Goal: Information Seeking & Learning: Learn about a topic

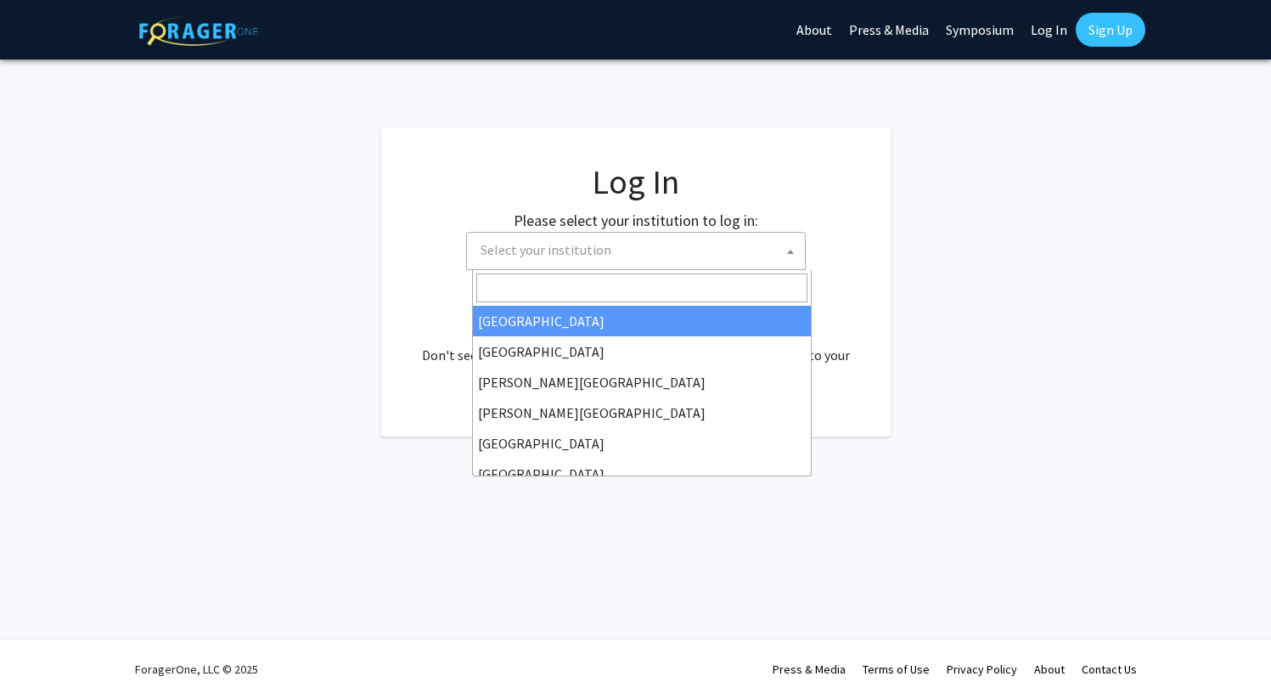
click at [582, 255] on span "Select your institution" at bounding box center [545, 249] width 131 height 17
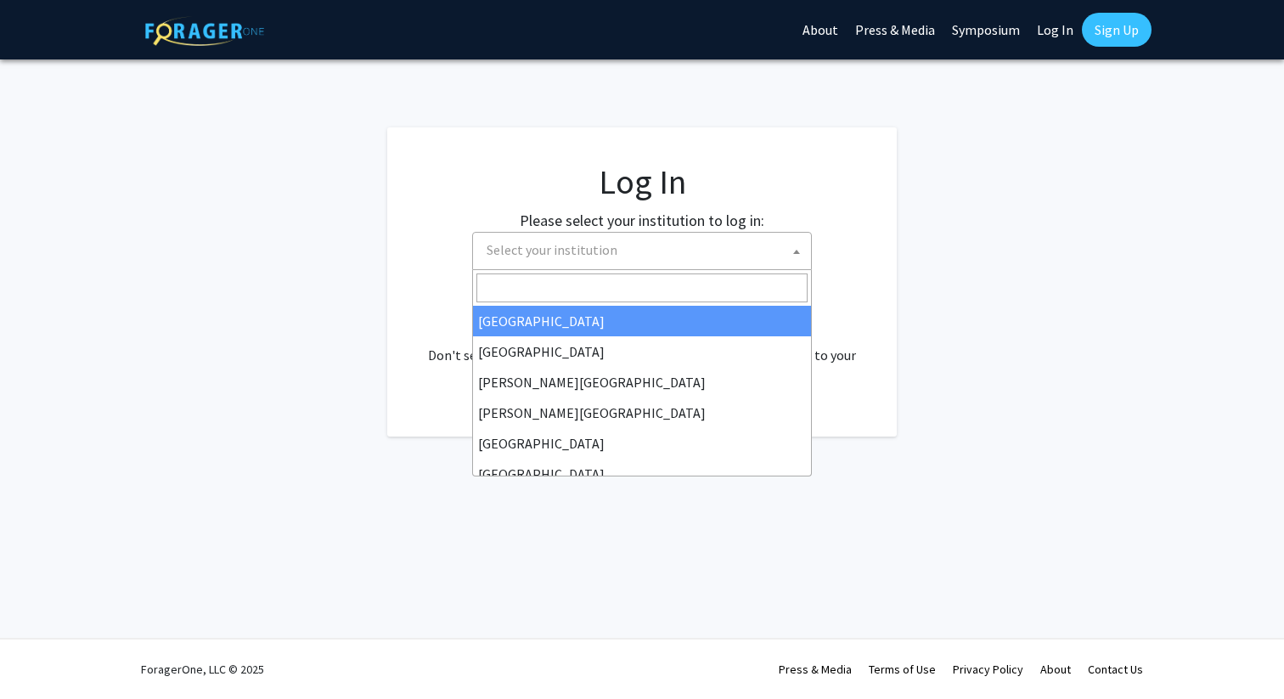
click at [582, 255] on span "Select your institution" at bounding box center [551, 249] width 131 height 17
select select "34"
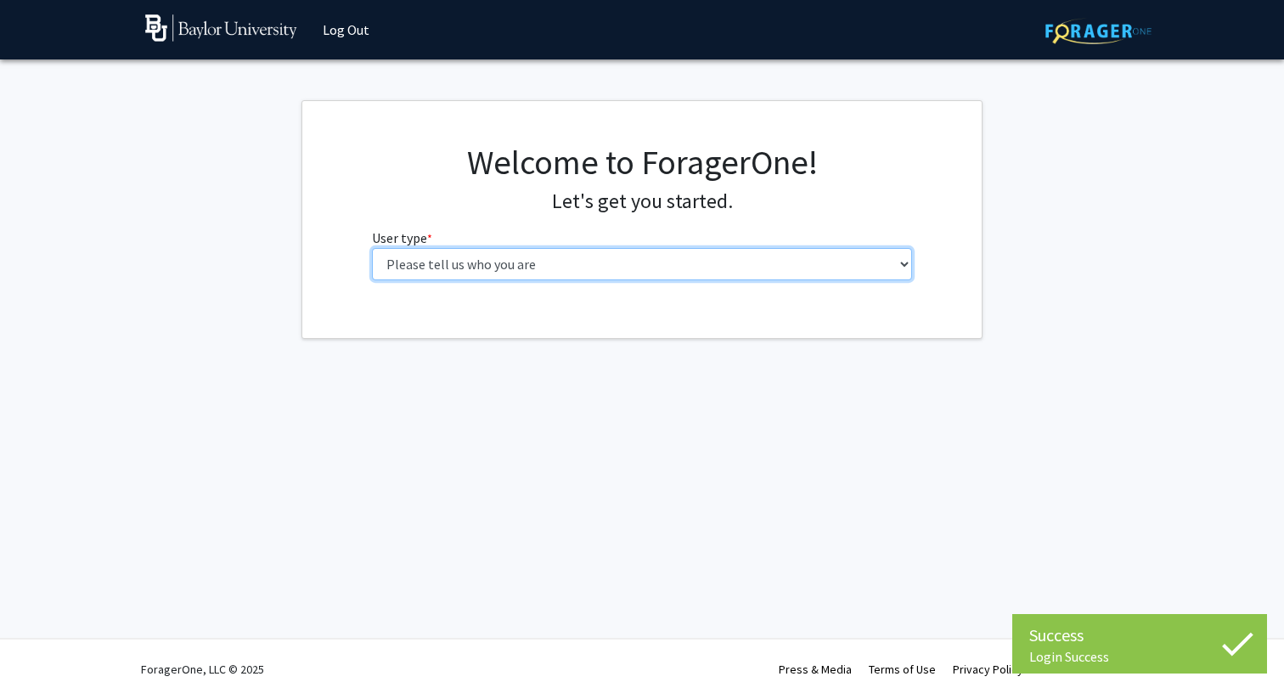
click at [823, 266] on select "Please tell us who you are Undergraduate Student Master's Student Doctoral Cand…" at bounding box center [642, 264] width 541 height 32
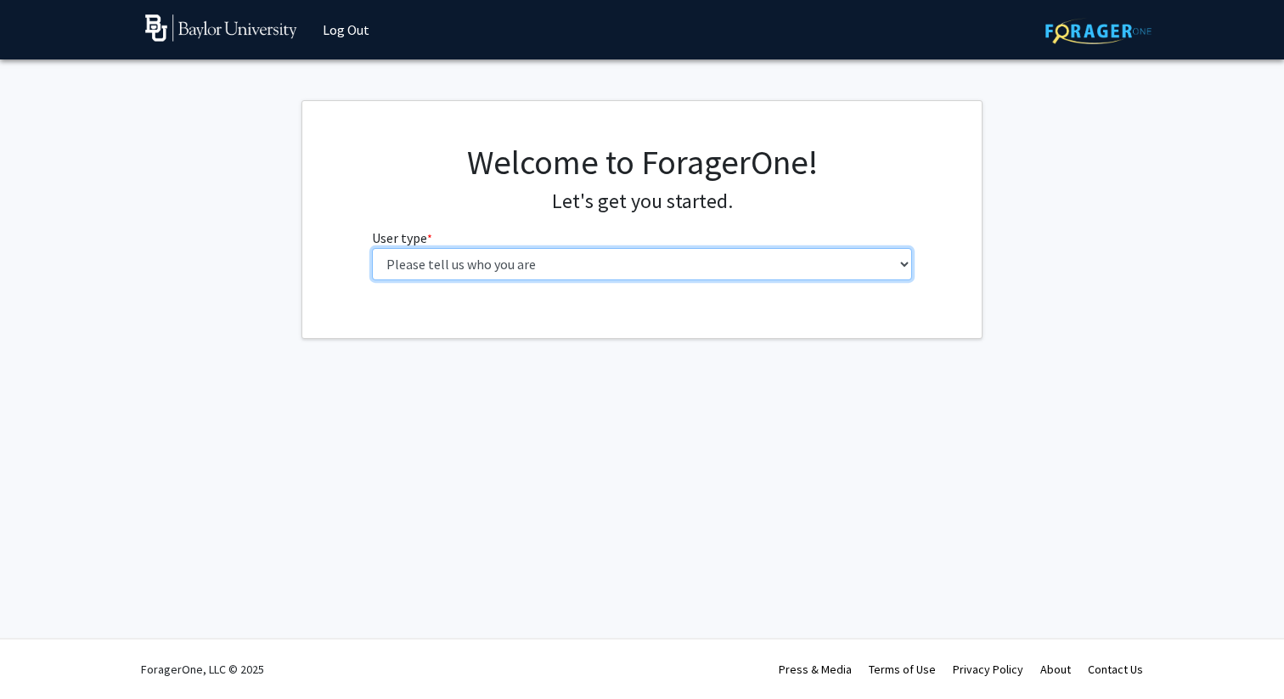
select select "1: undergrad"
click at [372, 248] on select "Please tell us who you are Undergraduate Student Master's Student Doctoral Cand…" at bounding box center [642, 264] width 541 height 32
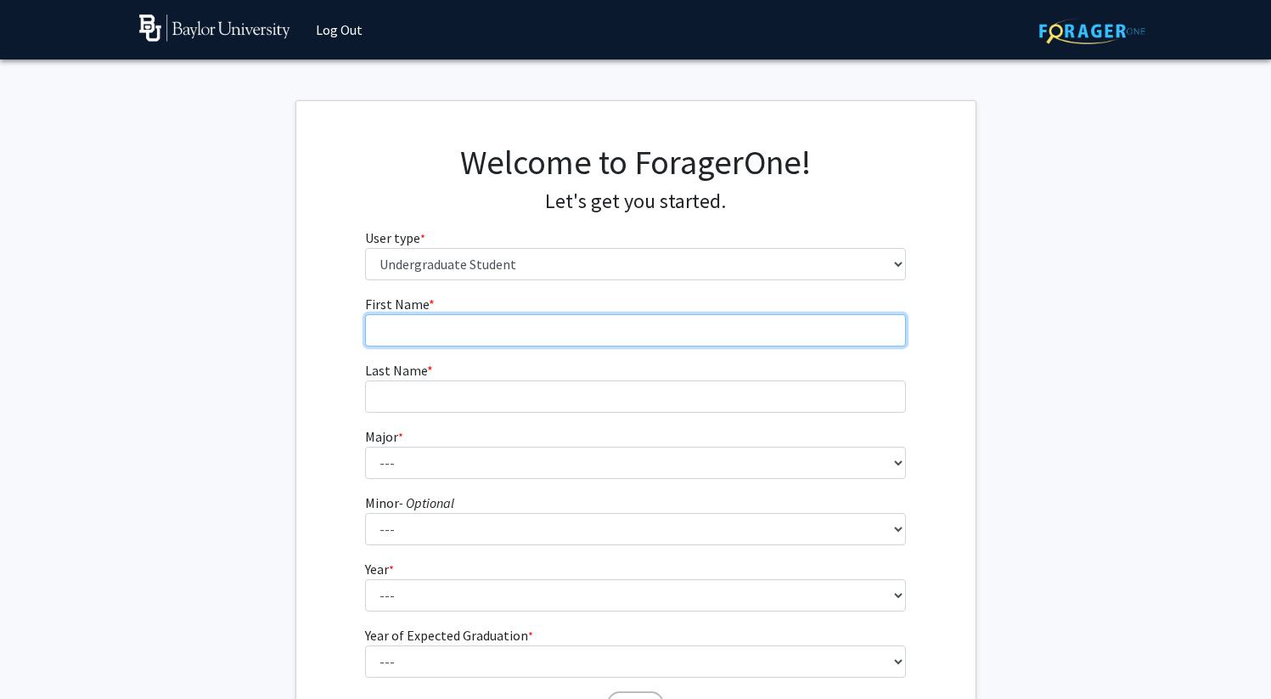
click at [474, 340] on input "First Name * required" at bounding box center [635, 330] width 541 height 32
type input "Graeme"
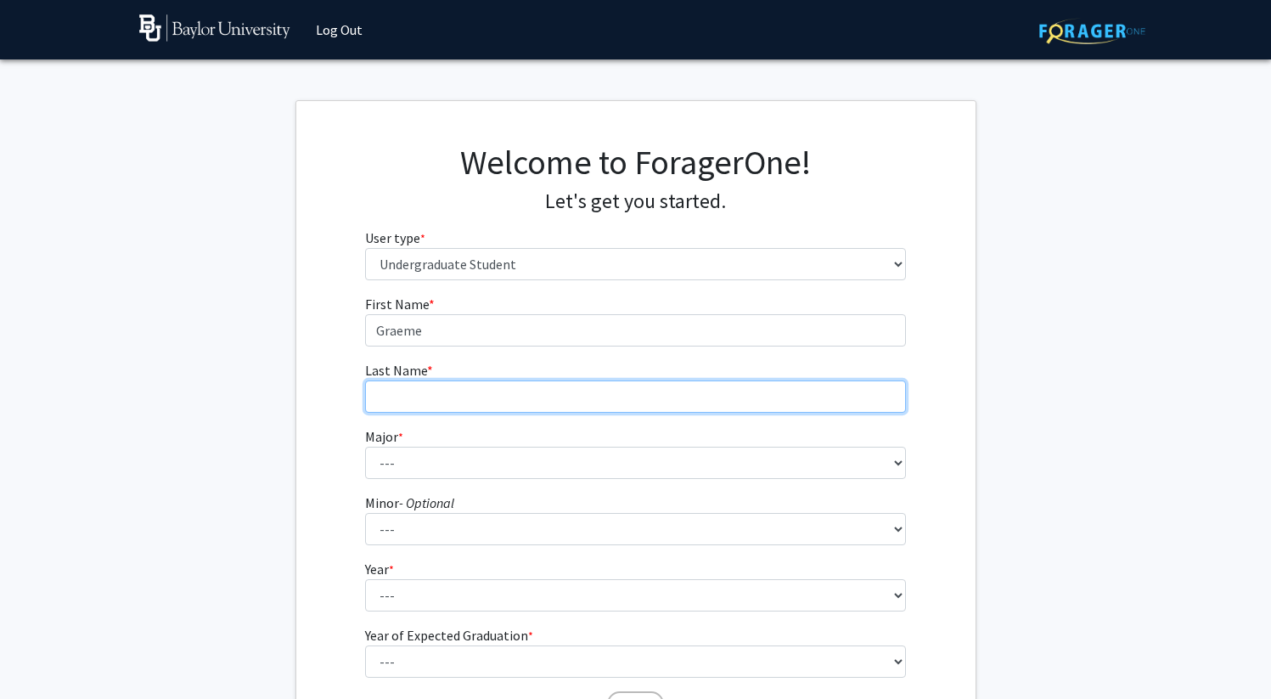
type input "Reinhart"
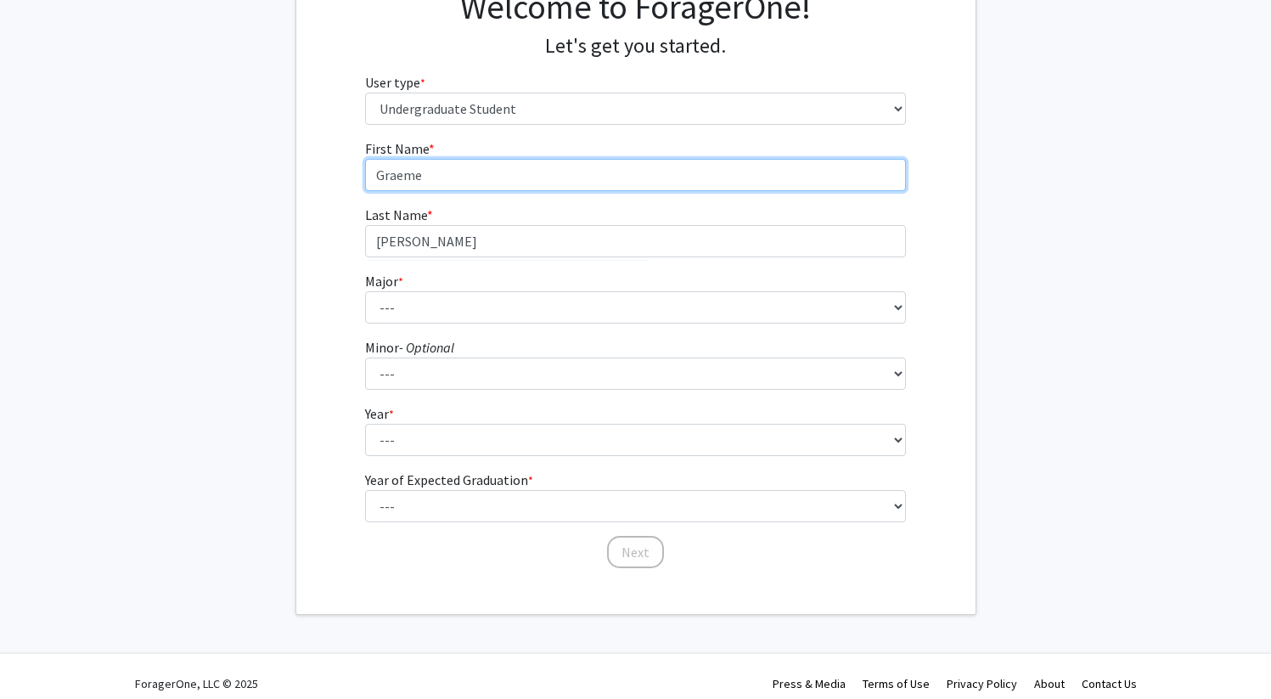
scroll to position [170, 0]
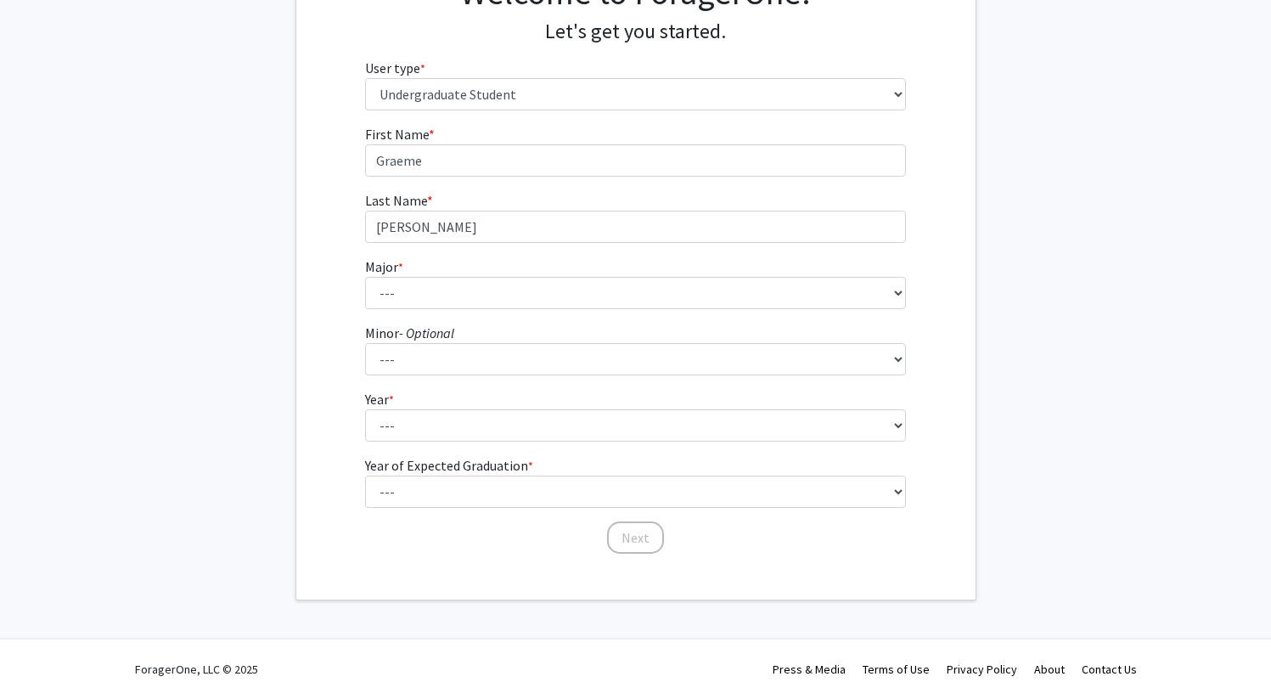
click at [421, 266] on fg-select "Major * required --- Accounting American Studies Anthropology Apparel Design & …" at bounding box center [635, 282] width 541 height 53
click at [421, 270] on fg-select "Major * required --- Accounting American Studies Anthropology Apparel Design & …" at bounding box center [635, 282] width 541 height 53
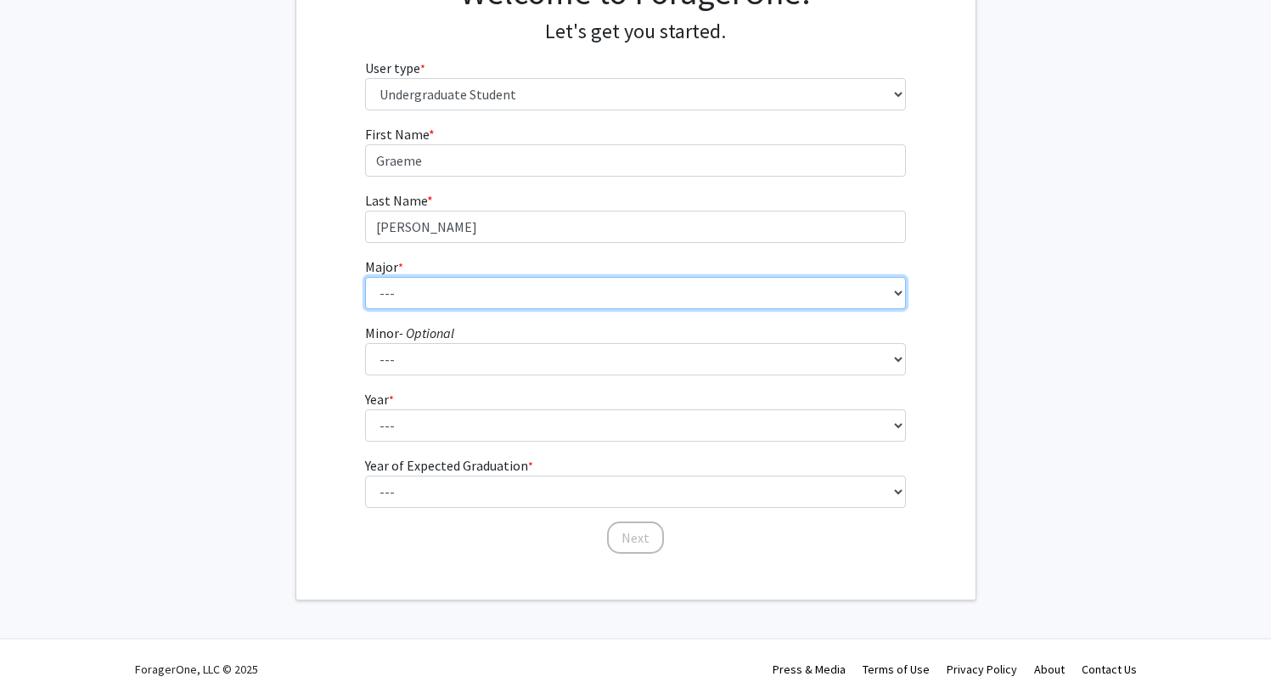
click at [421, 296] on select "--- Accounting American Studies Anthropology Apparel Design & Product Developme…" at bounding box center [635, 293] width 541 height 32
select select "79: 2744"
click at [365, 277] on select "--- Accounting American Studies Anthropology Apparel Design & Product Developme…" at bounding box center [635, 293] width 541 height 32
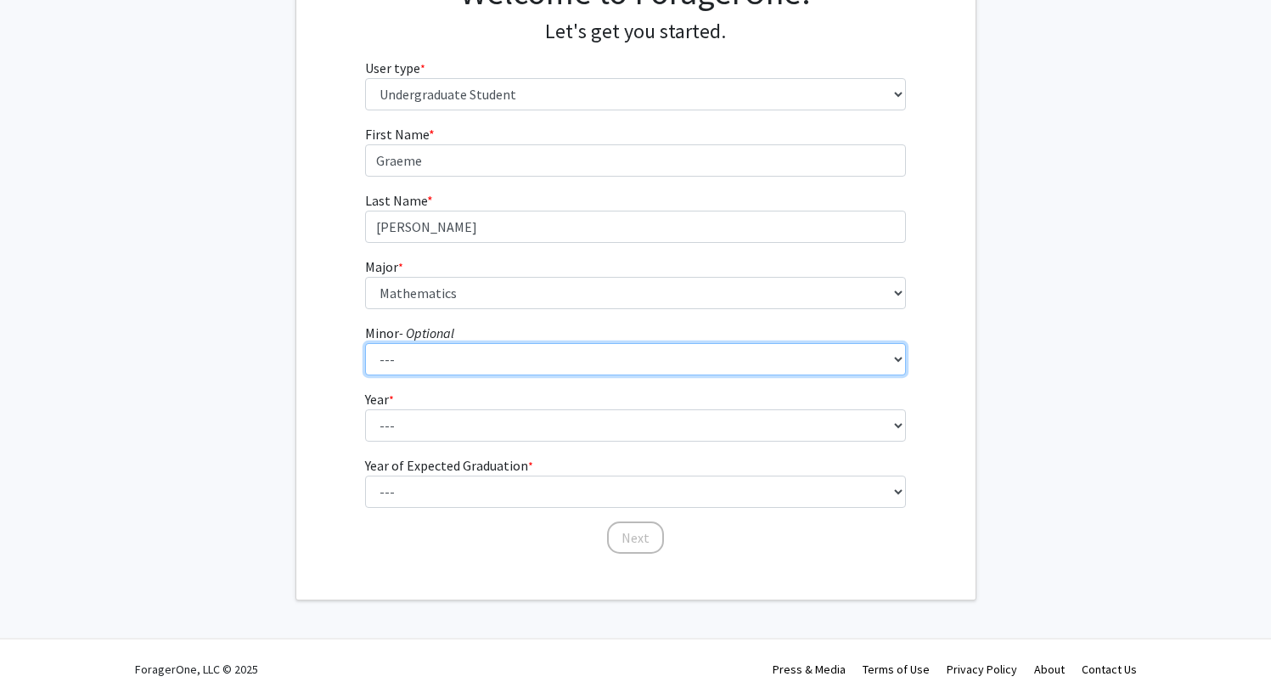
click at [468, 363] on select "--- Advertising American Sign Language American Studies Anthropology Apparel Me…" at bounding box center [635, 359] width 541 height 32
select select "52: 2115"
click at [365, 343] on select "--- Advertising American Sign Language American Studies Anthropology Apparel Me…" at bounding box center [635, 359] width 541 height 32
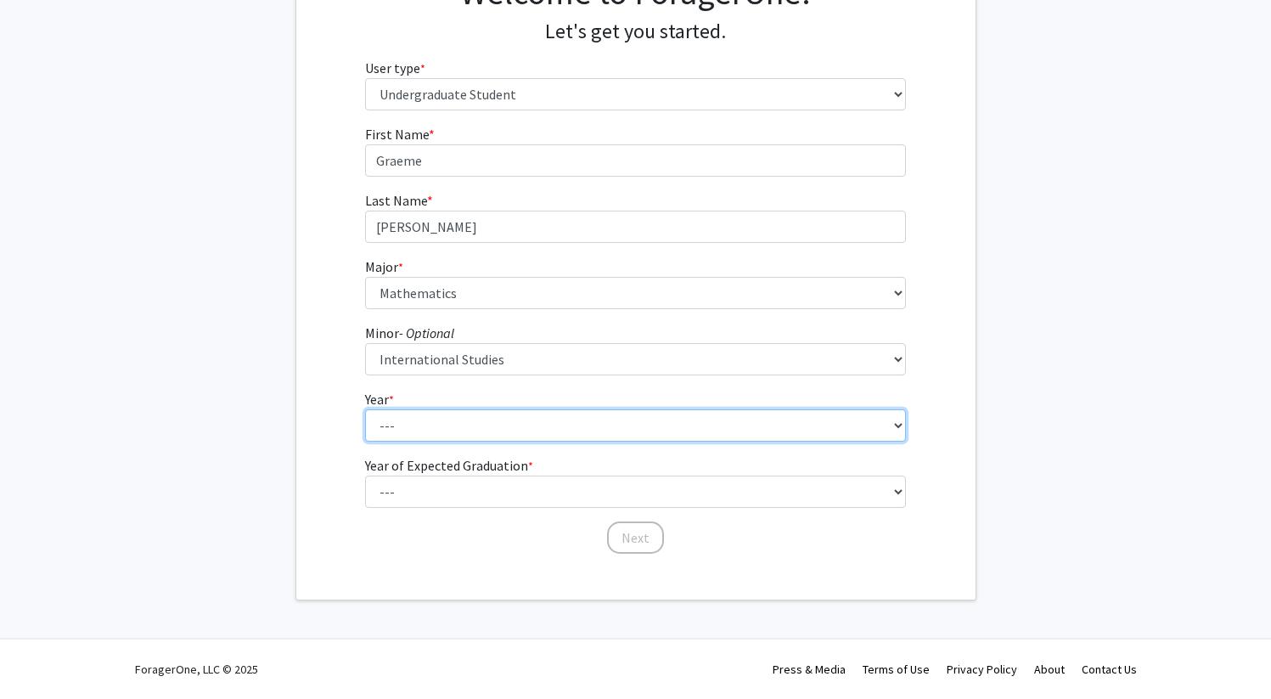
click at [485, 419] on select "--- First-year Sophomore Junior Senior Postbaccalaureate Certificate" at bounding box center [635, 425] width 541 height 32
select select "4: senior"
click at [365, 409] on select "--- First-year Sophomore Junior Senior Postbaccalaureate Certificate" at bounding box center [635, 425] width 541 height 32
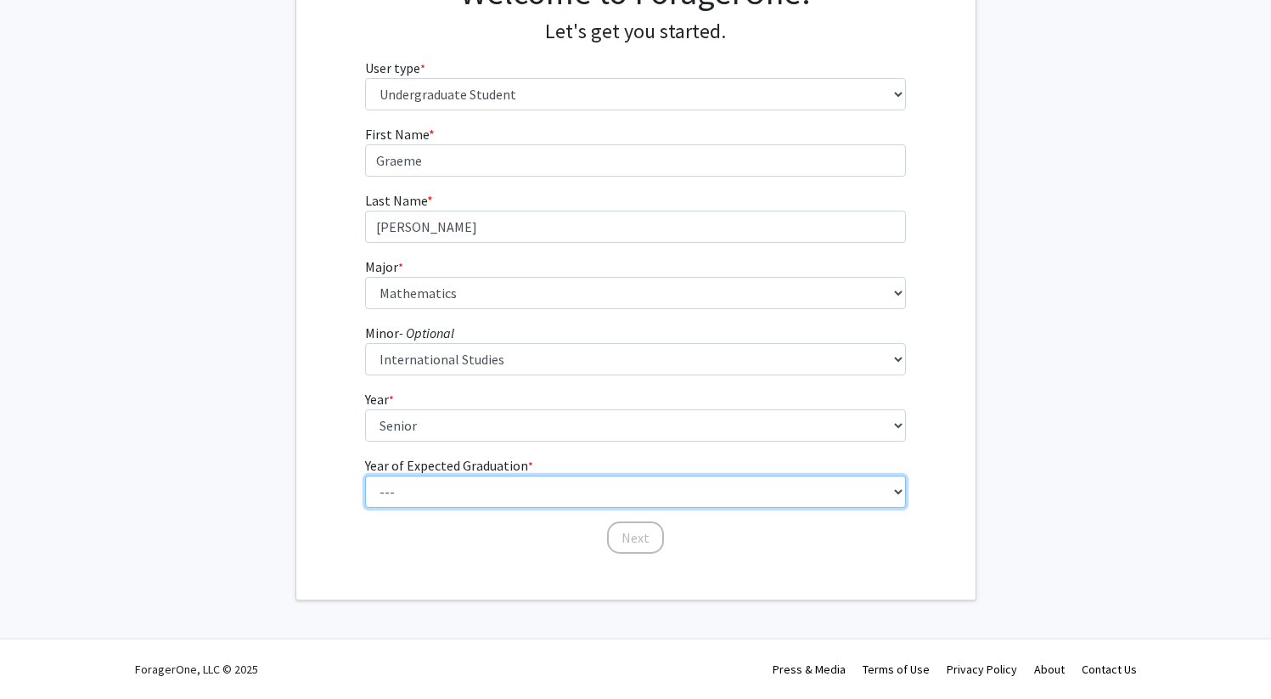
click at [441, 492] on select "--- 2025 2026 2027 2028 2029 2030 2031 2032 2033 2034" at bounding box center [635, 491] width 541 height 32
select select "2: 2026"
click at [365, 475] on select "--- 2025 2026 2027 2028 2029 2030 2031 2032 2033 2034" at bounding box center [635, 491] width 541 height 32
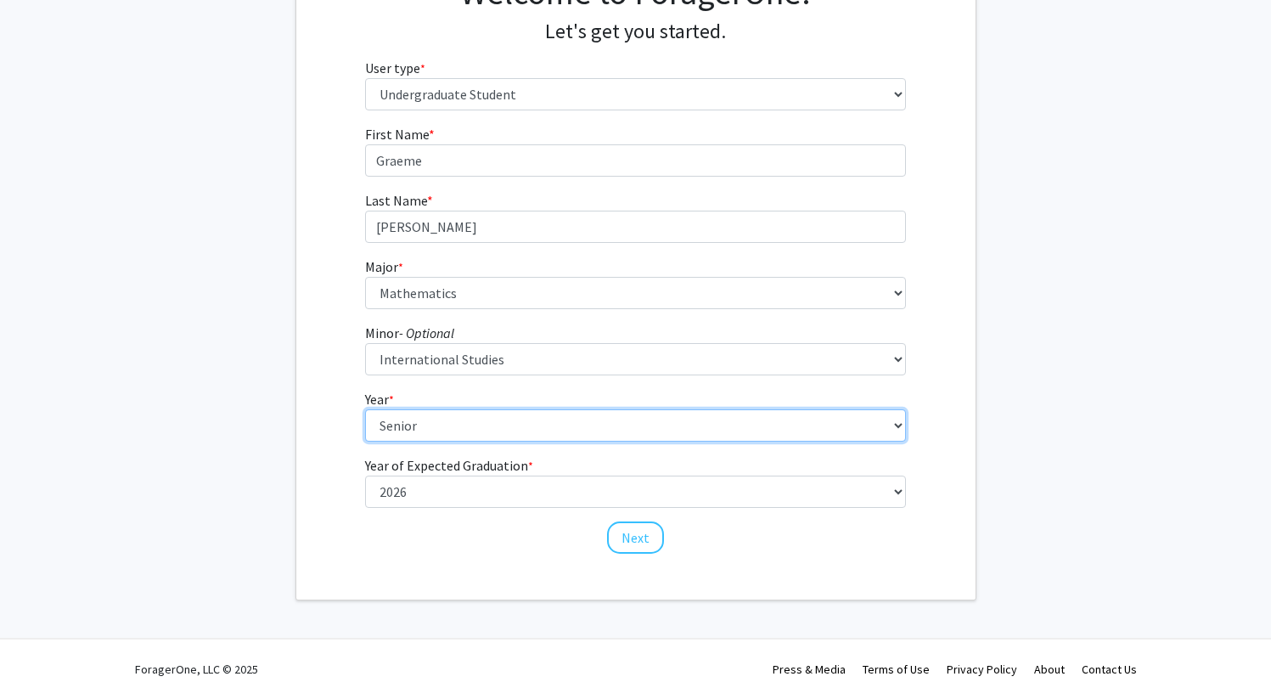
click at [480, 419] on select "--- First-year Sophomore Junior Senior Postbaccalaureate Certificate" at bounding box center [635, 425] width 541 height 32
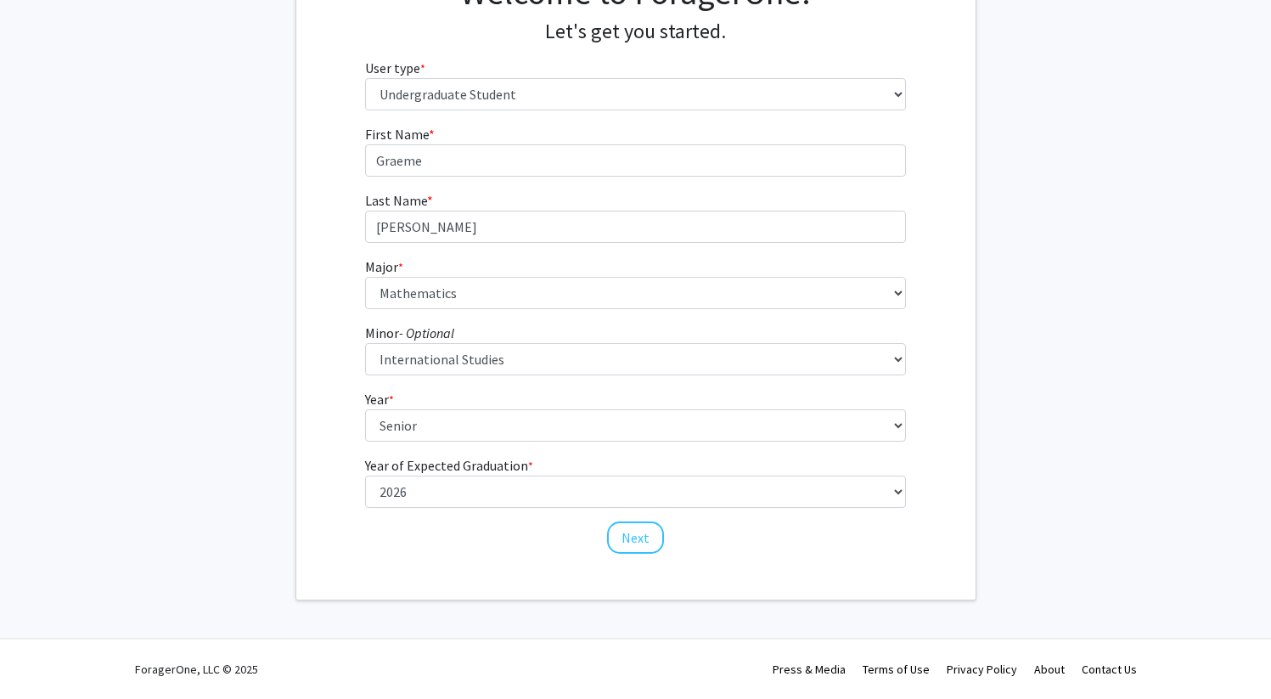
click at [636, 553] on div "First Name * required Graeme Last Name * required Reinhart Major * required ---…" at bounding box center [635, 339] width 566 height 431
click at [632, 532] on button "Next" at bounding box center [635, 537] width 57 height 32
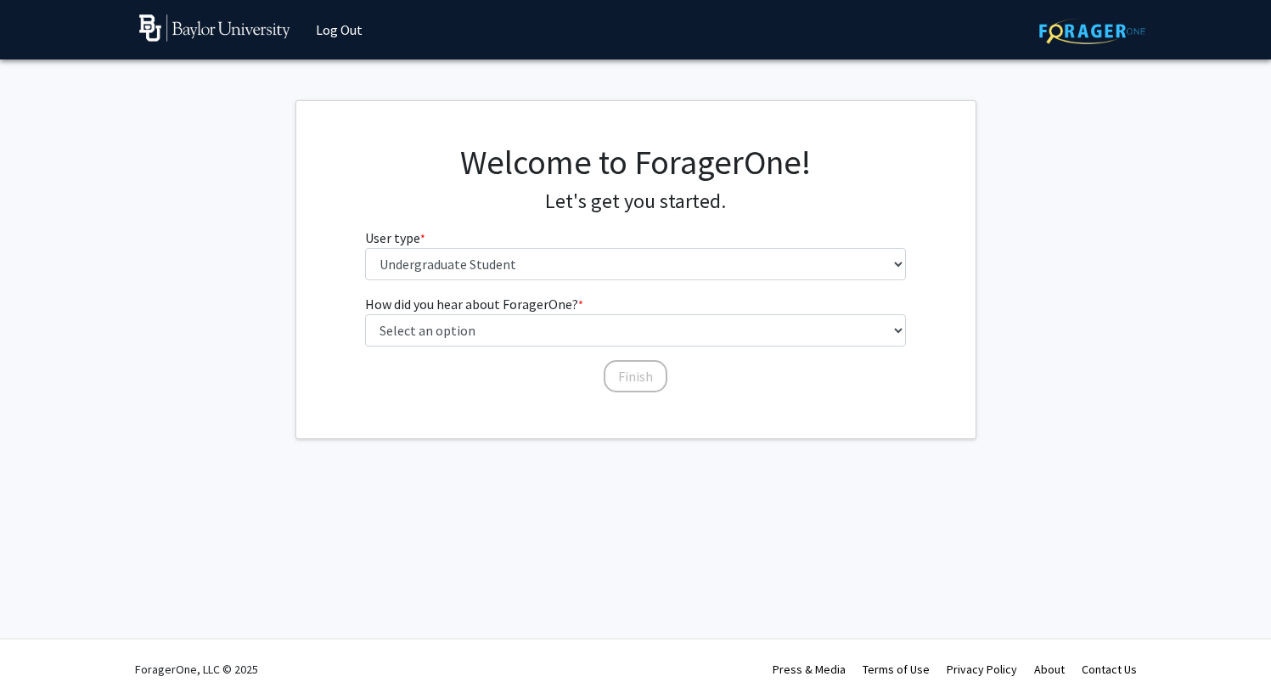
scroll to position [0, 0]
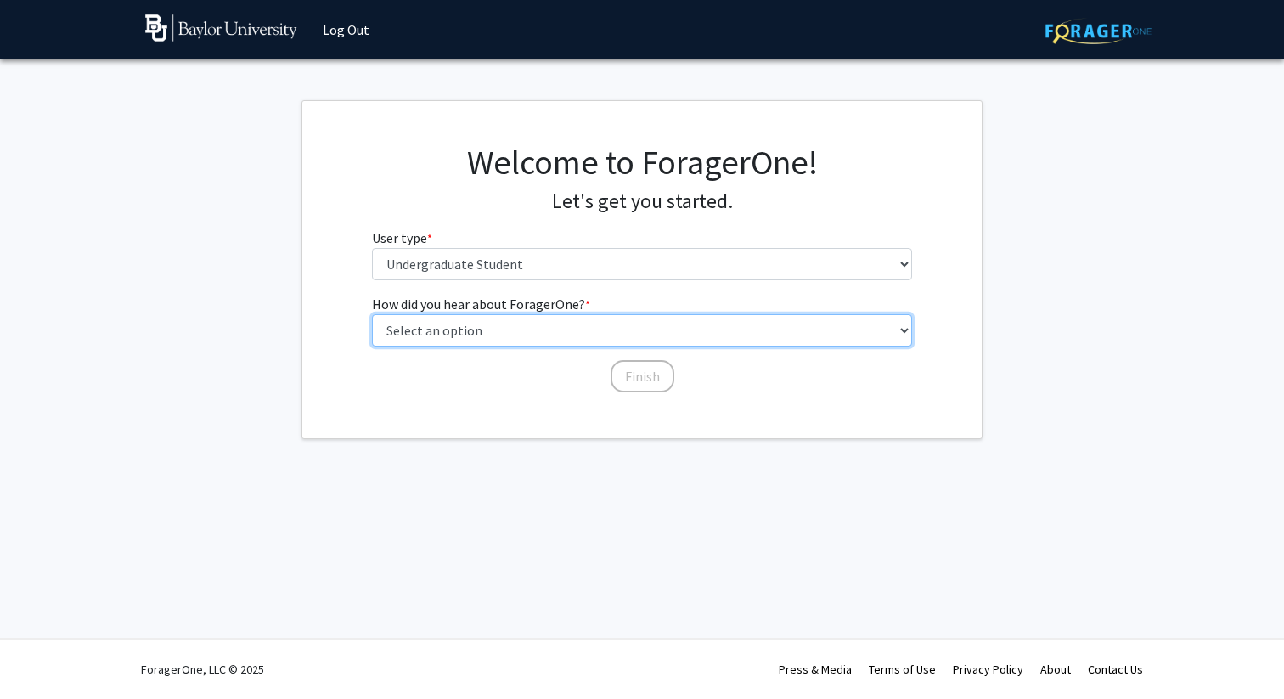
click at [553, 331] on select "Select an option Peer/student recommendation Faculty/staff recommendation Unive…" at bounding box center [642, 330] width 541 height 32
click at [372, 314] on select "Select an option Peer/student recommendation Faculty/staff recommendation Unive…" at bounding box center [642, 330] width 541 height 32
click at [544, 325] on select "Select an option Peer/student recommendation Faculty/staff recommendation Unive…" at bounding box center [642, 330] width 541 height 32
select select "3: university_website"
click at [372, 314] on select "Select an option Peer/student recommendation Faculty/staff recommendation Unive…" at bounding box center [642, 330] width 541 height 32
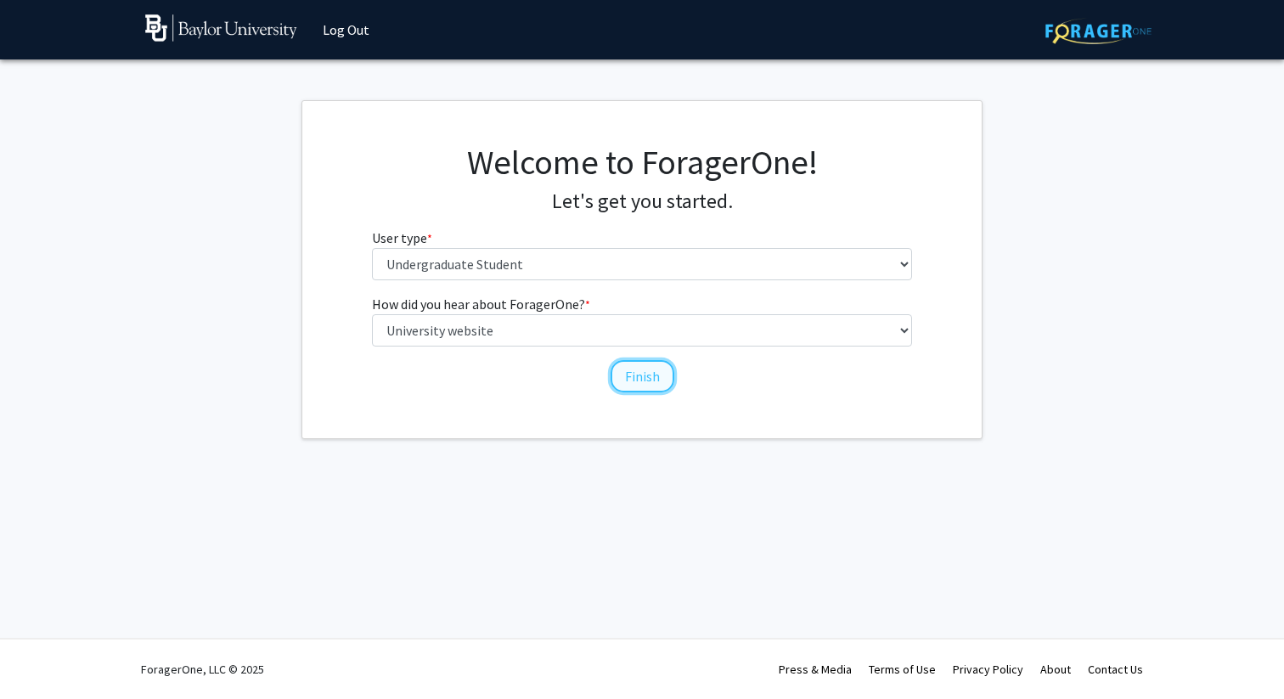
click at [637, 380] on button "Finish" at bounding box center [642, 376] width 64 height 32
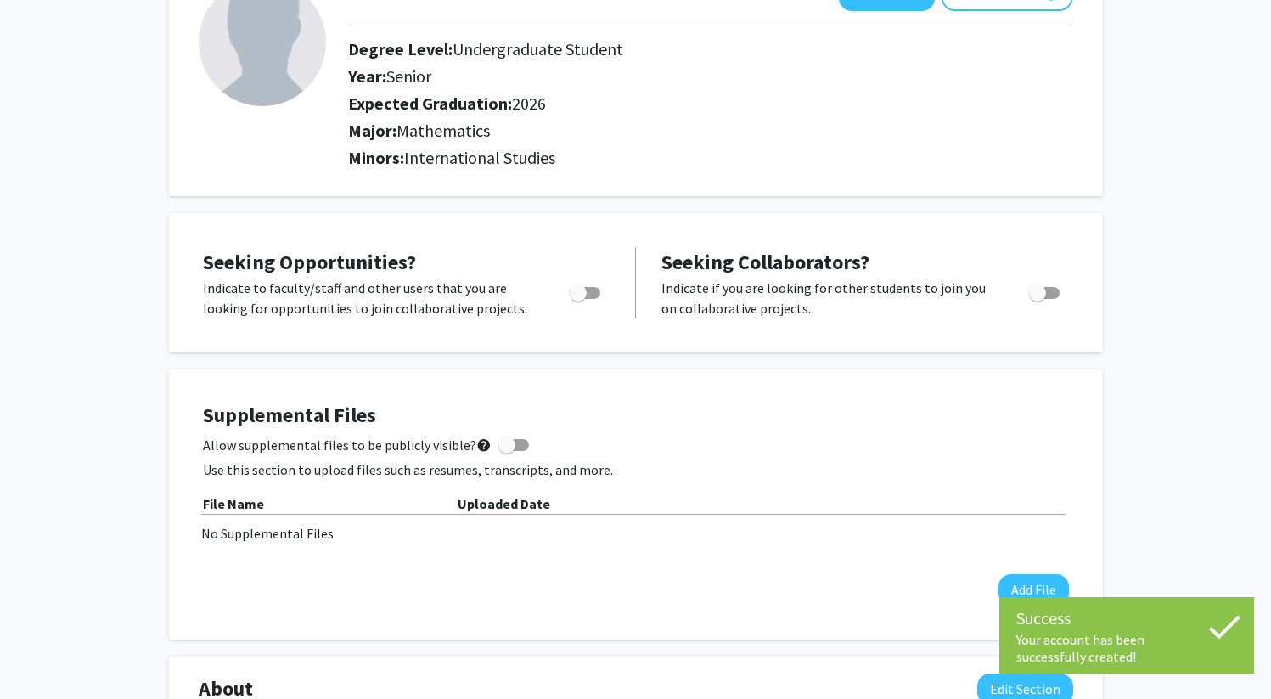
scroll to position [158, 0]
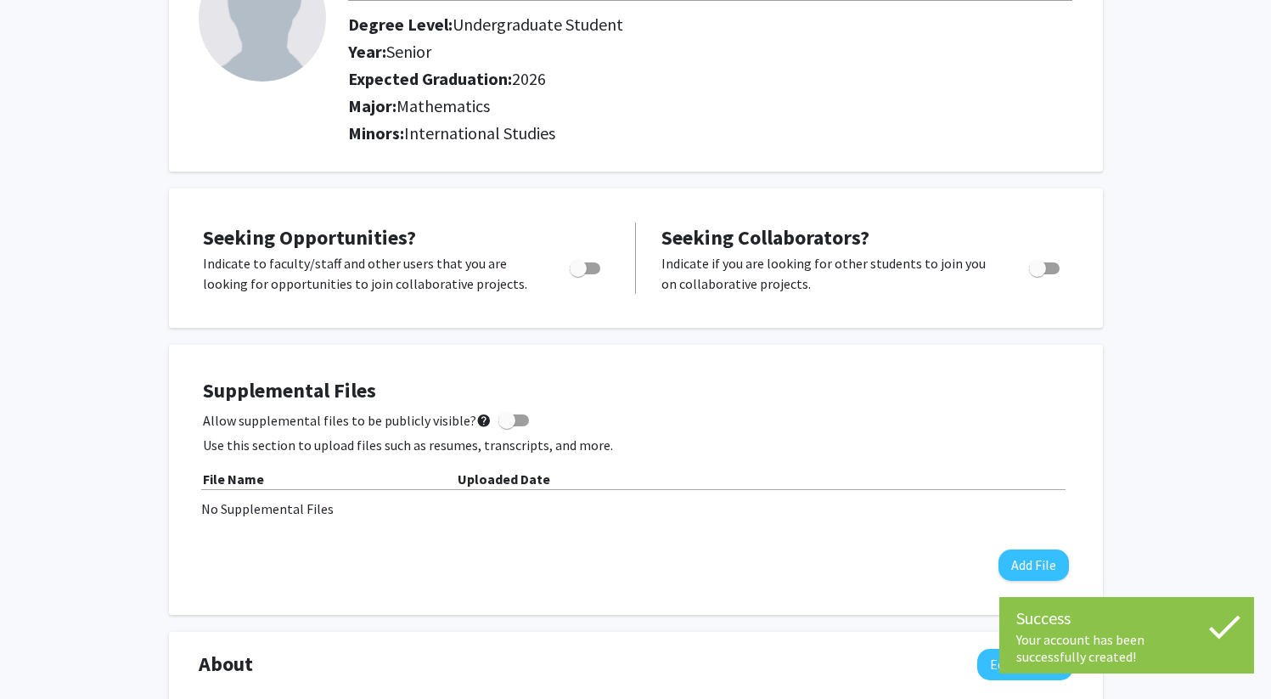
click at [577, 273] on span "Toggle" at bounding box center [578, 268] width 17 height 17
click at [577, 274] on input "Are you actively seeking opportunities?" at bounding box center [577, 274] width 1 height 1
checkbox input "true"
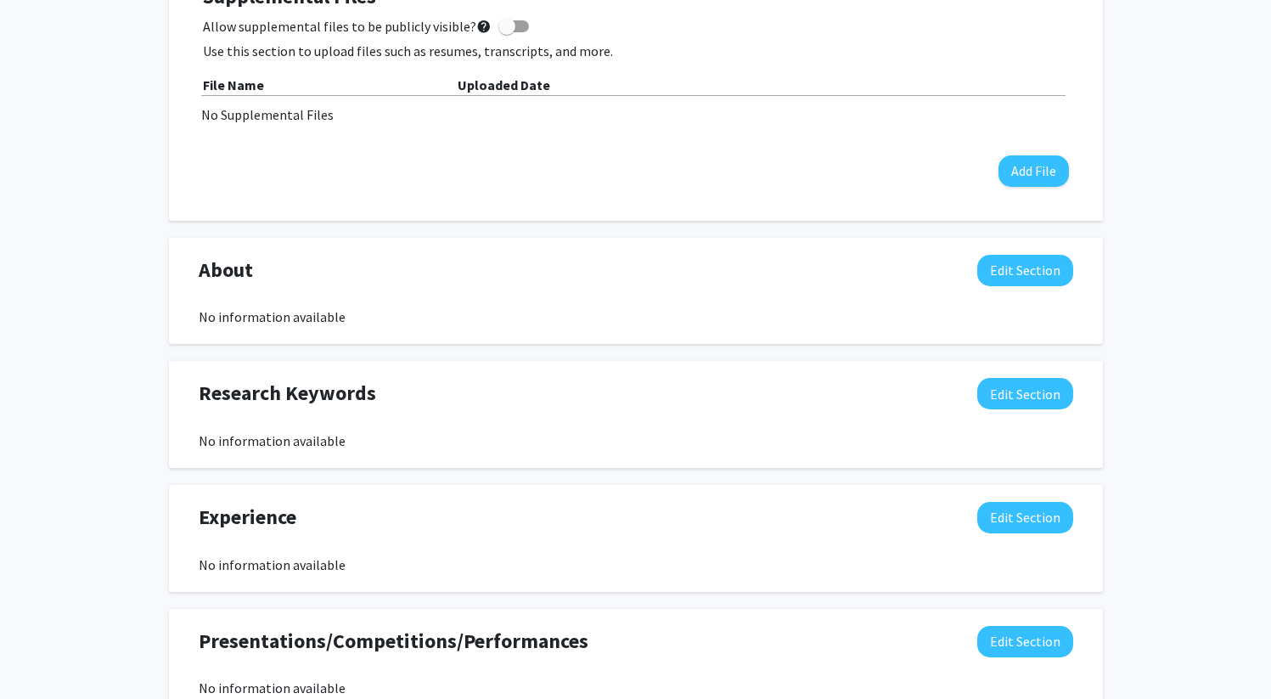
scroll to position [0, 0]
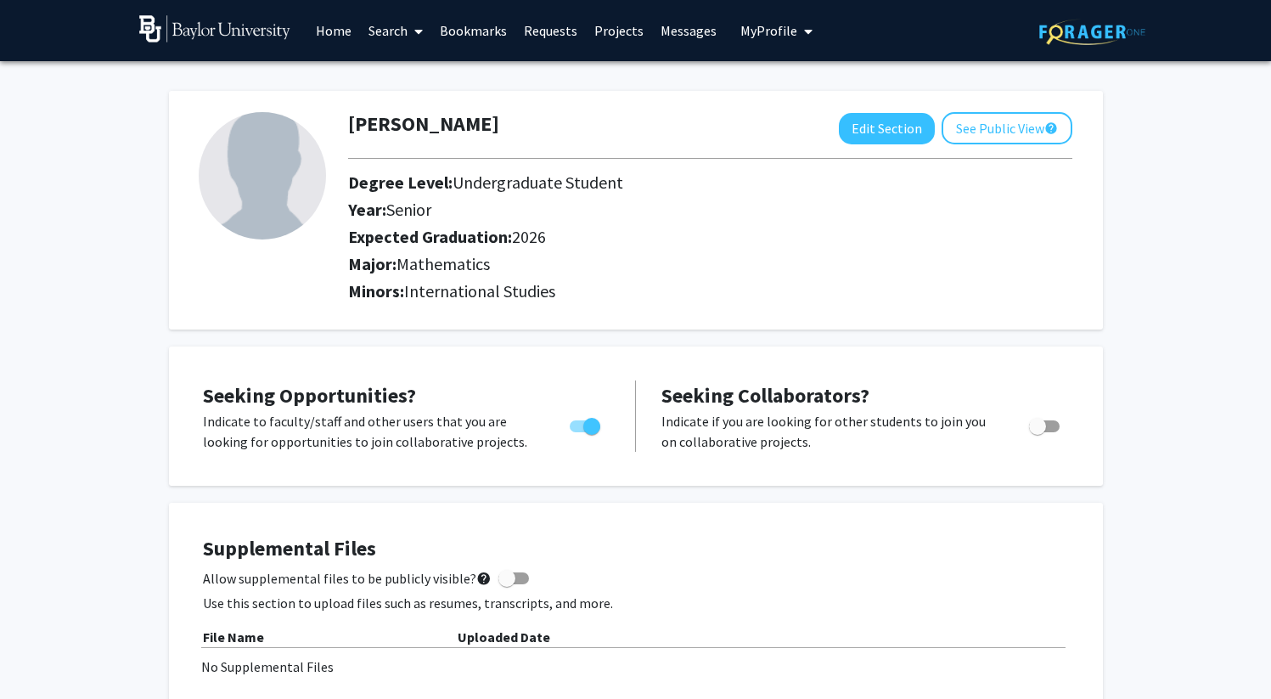
click at [398, 40] on link "Search" at bounding box center [395, 30] width 71 height 59
click at [410, 59] on span at bounding box center [414, 31] width 15 height 59
click at [410, 76] on div "Graeme Reinhart Edit Section See Public View help Degree Level: Undergraduate S…" at bounding box center [636, 202] width 934 height 256
click at [410, 50] on span at bounding box center [414, 31] width 15 height 59
click at [410, 75] on span "Faculty/Staff" at bounding box center [422, 78] width 125 height 34
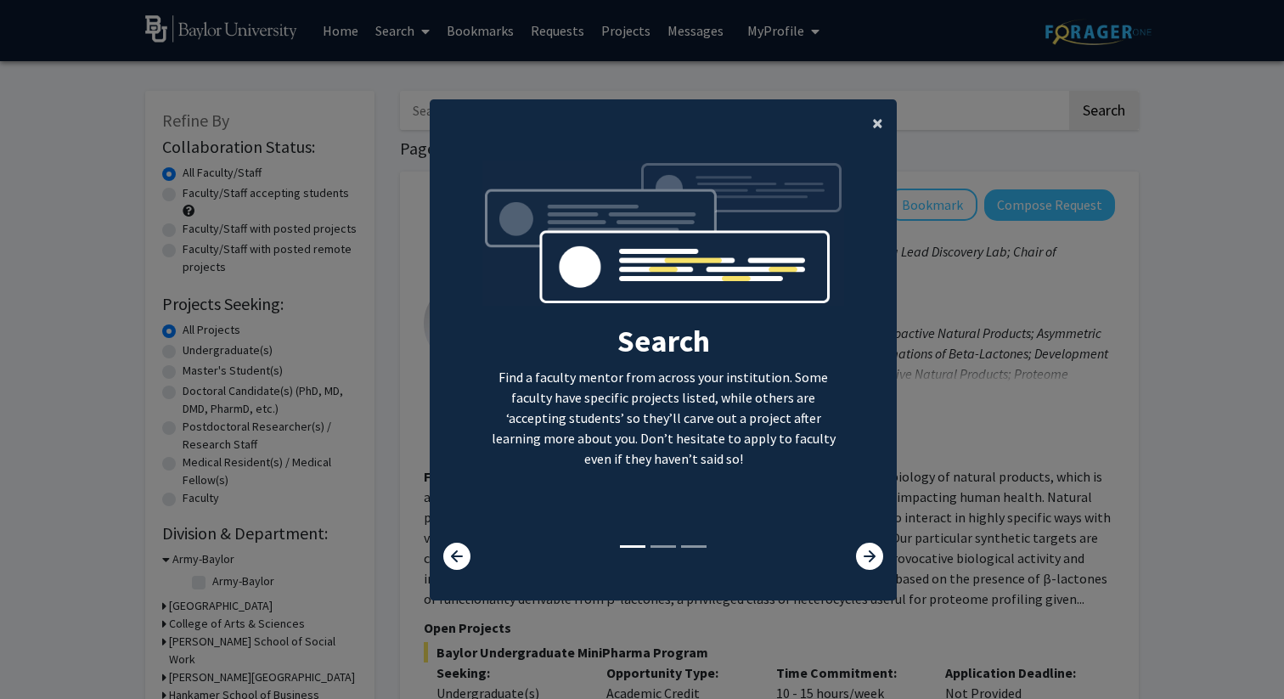
click at [872, 124] on span "×" at bounding box center [877, 123] width 11 height 26
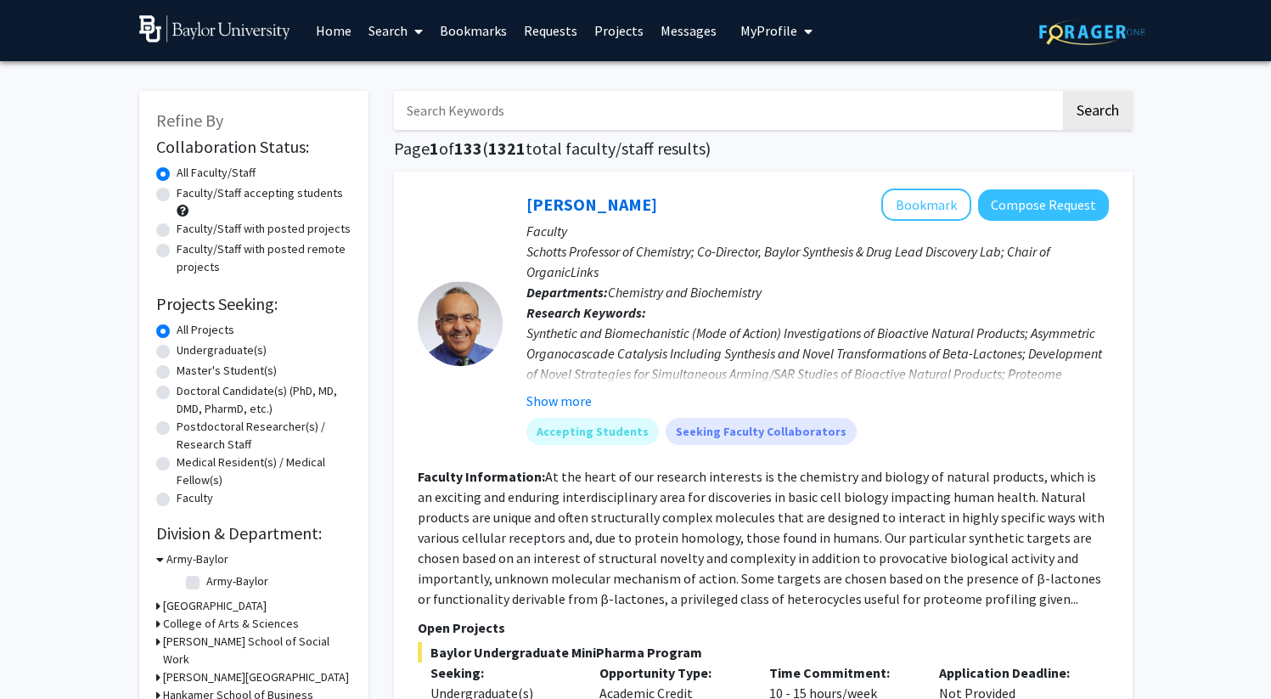
click at [177, 347] on label "Undergraduate(s)" at bounding box center [222, 350] width 90 height 18
click at [177, 347] on input "Undergraduate(s)" at bounding box center [182, 346] width 11 height 11
radio input "true"
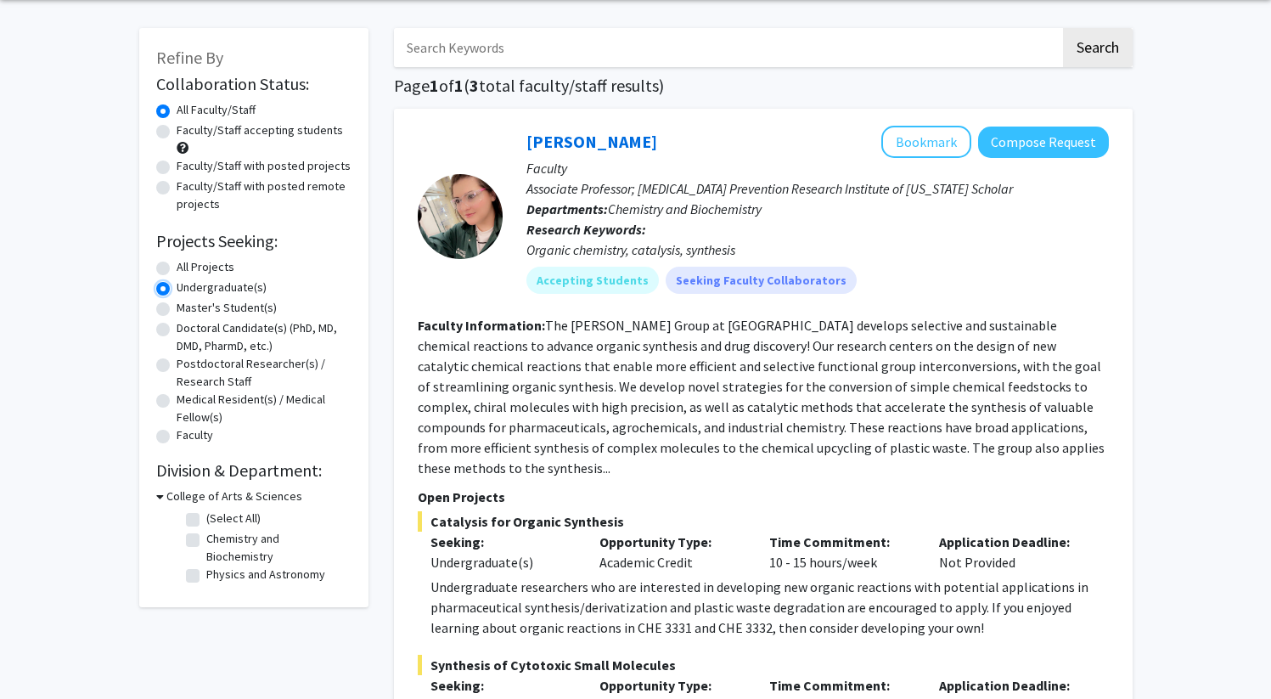
scroll to position [103, 0]
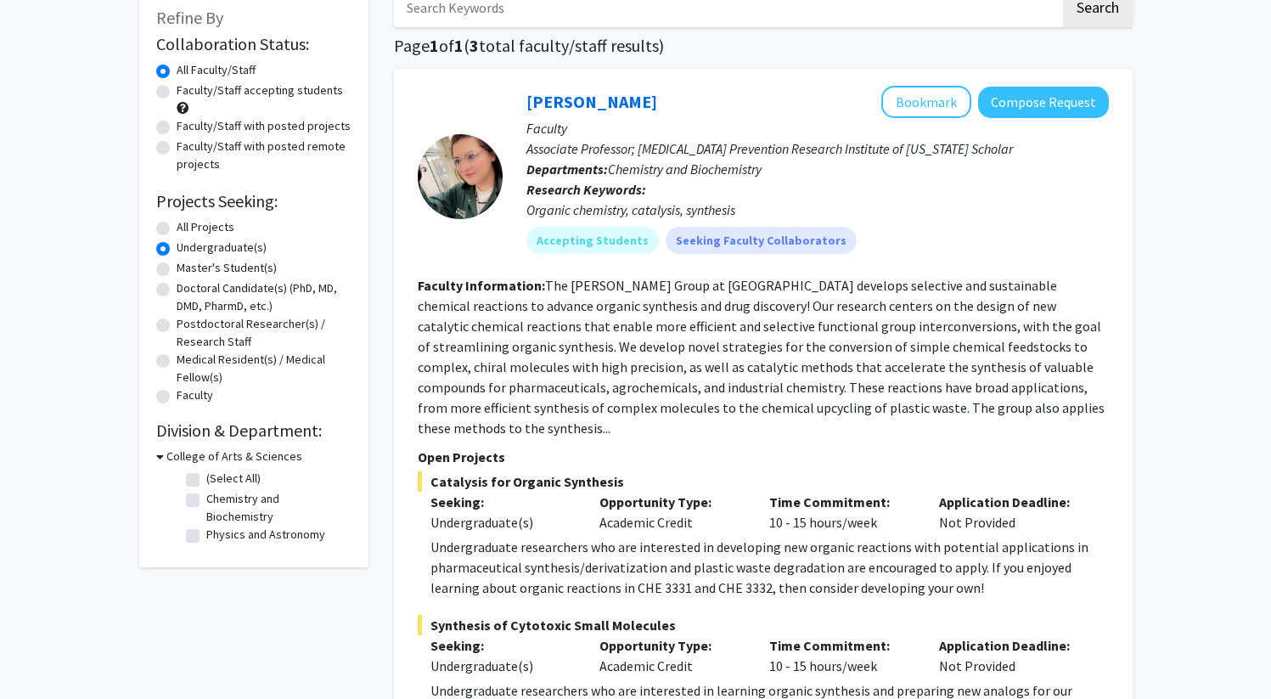
click at [165, 206] on h2 "Projects Seeking:" at bounding box center [253, 201] width 195 height 20
click at [177, 233] on label "All Projects" at bounding box center [206, 227] width 58 height 18
click at [177, 229] on input "All Projects" at bounding box center [182, 223] width 11 height 11
radio input "true"
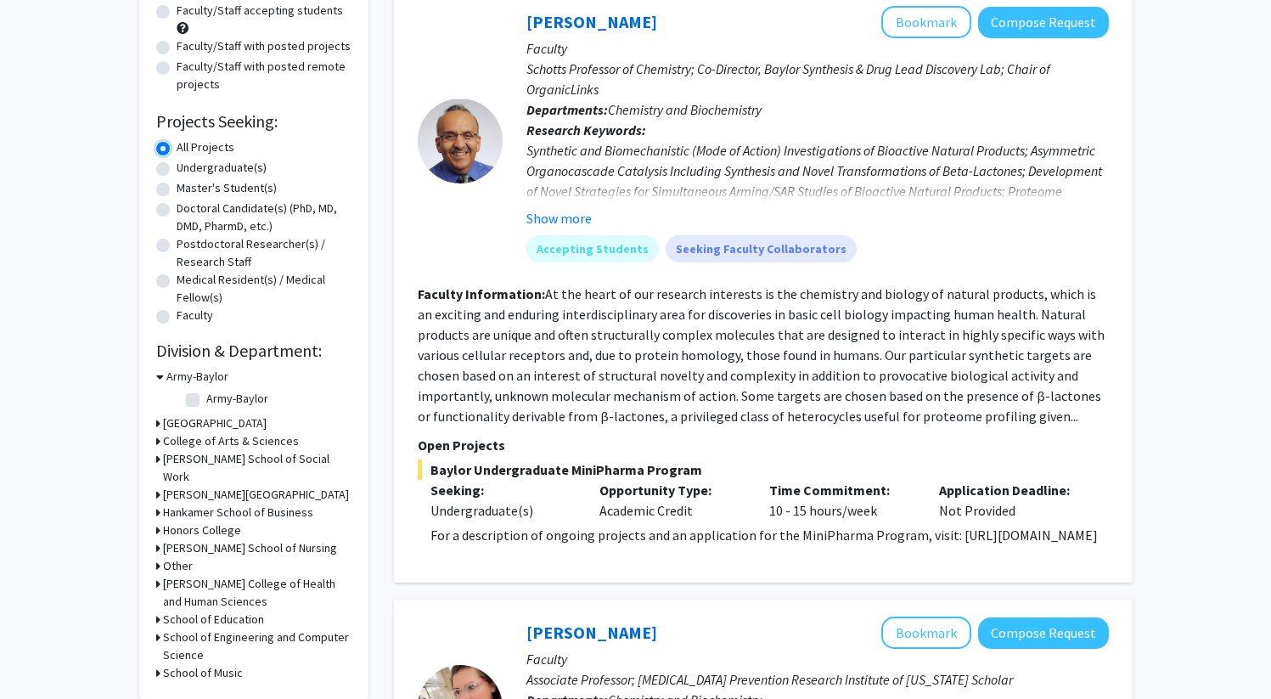
scroll to position [236, 0]
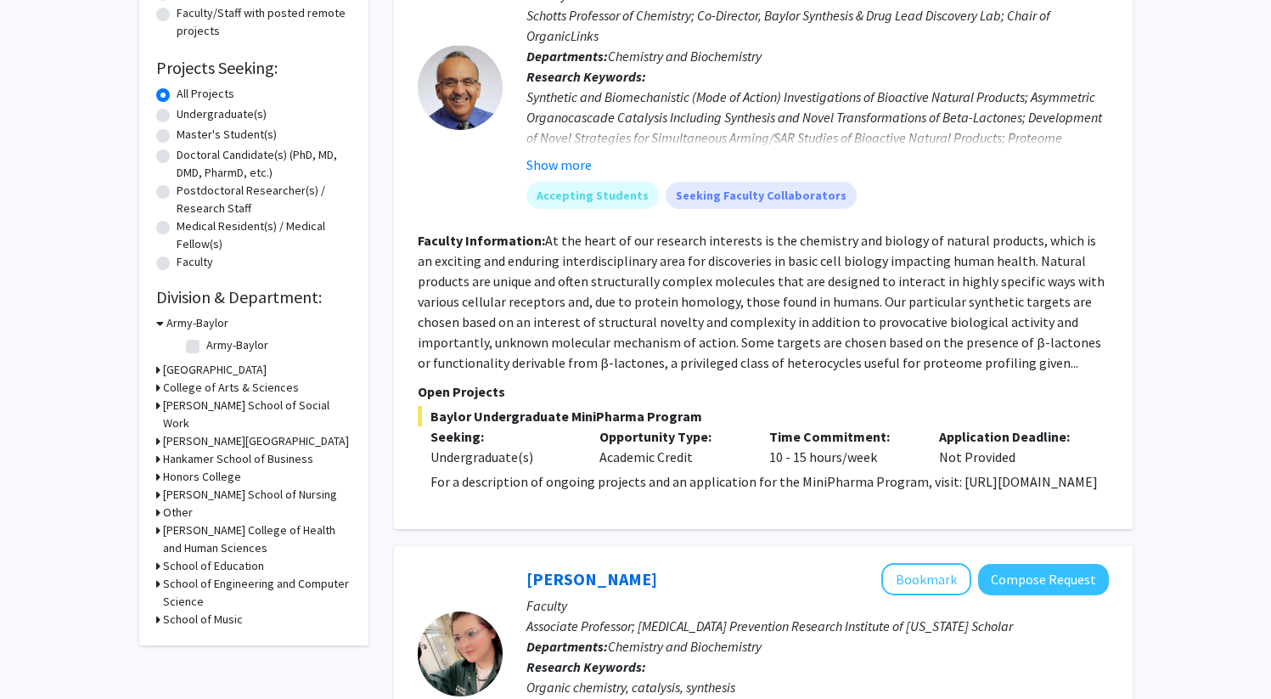
click at [205, 390] on h3 "College of Arts & Sciences" at bounding box center [231, 388] width 136 height 18
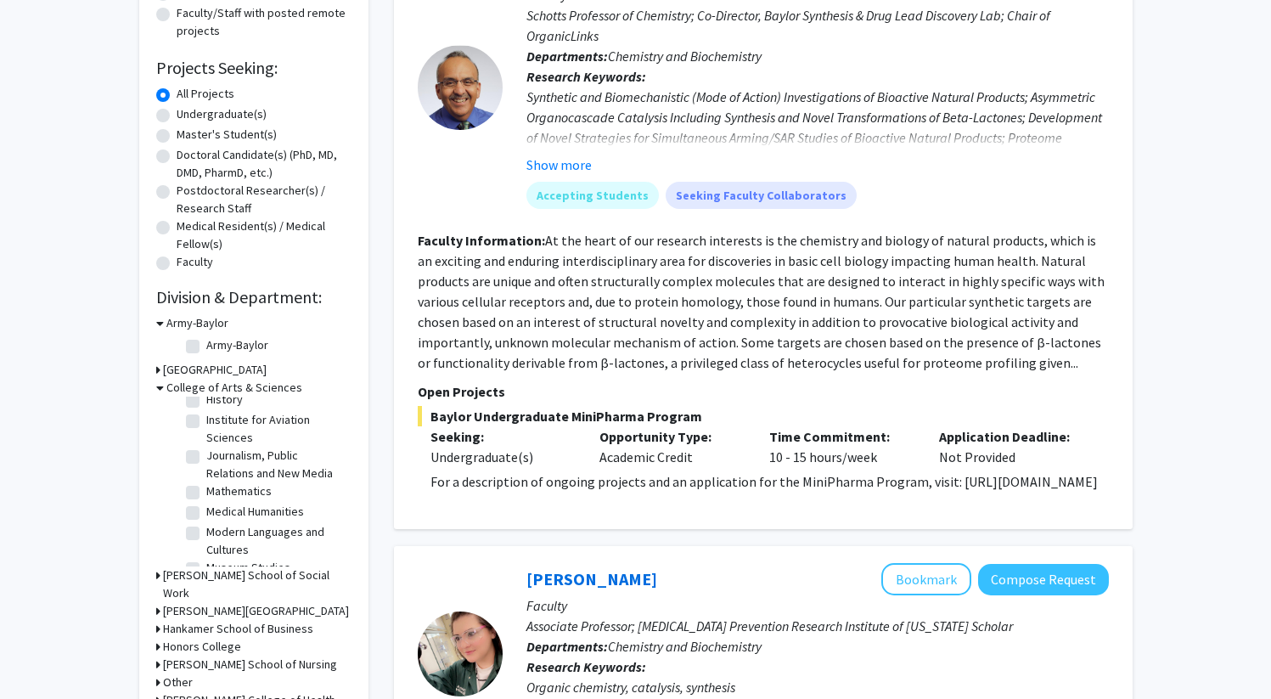
scroll to position [276, 0]
click at [206, 483] on label "Mathematics" at bounding box center [238, 485] width 65 height 18
click at [206, 483] on input "Mathematics" at bounding box center [211, 481] width 11 height 11
checkbox input "true"
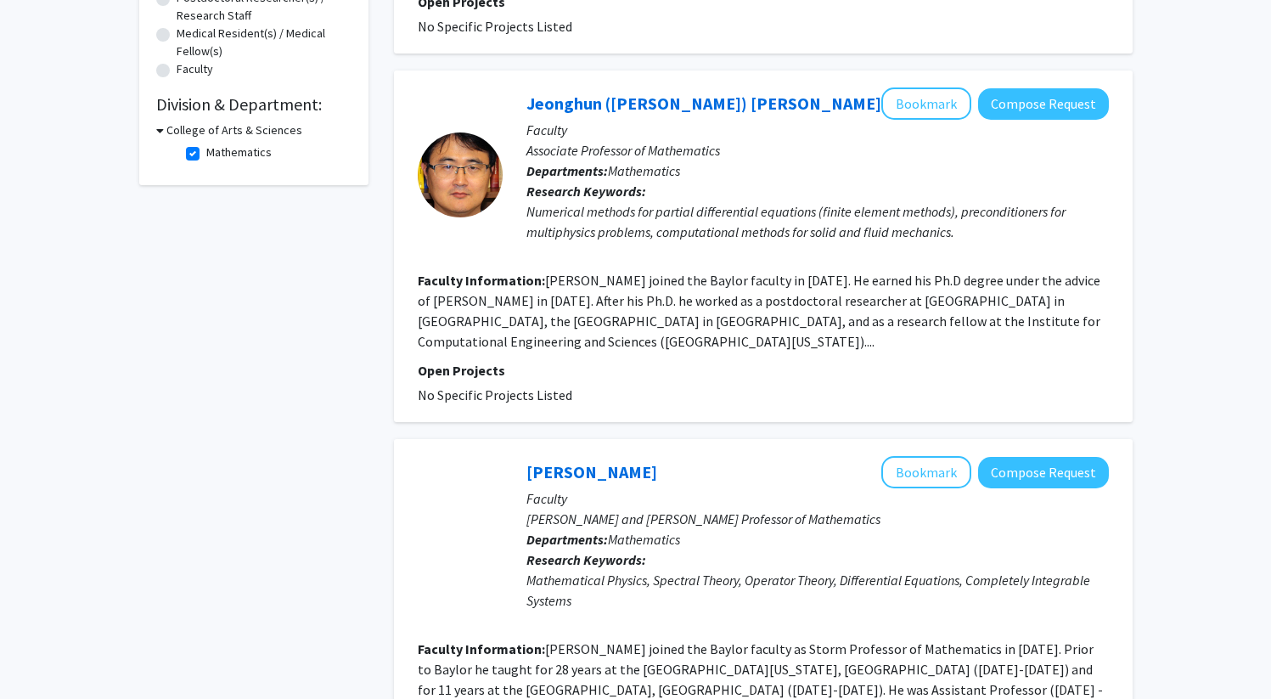
scroll to position [113, 0]
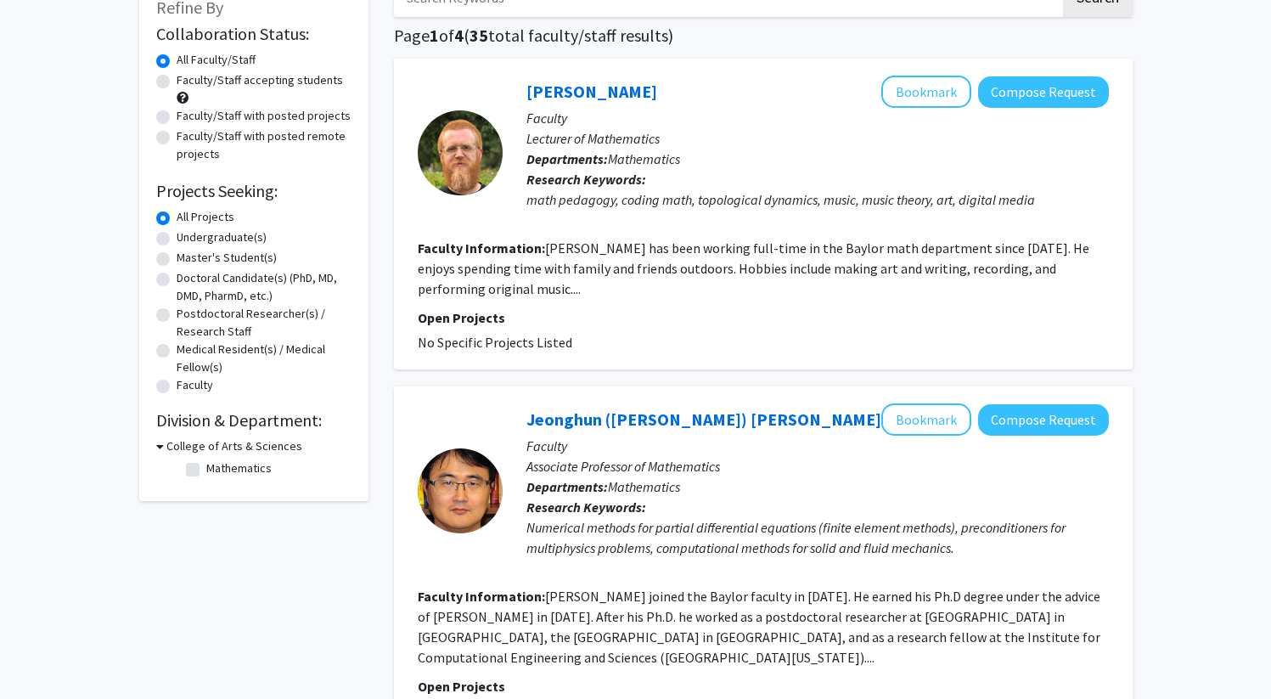
checkbox input "false"
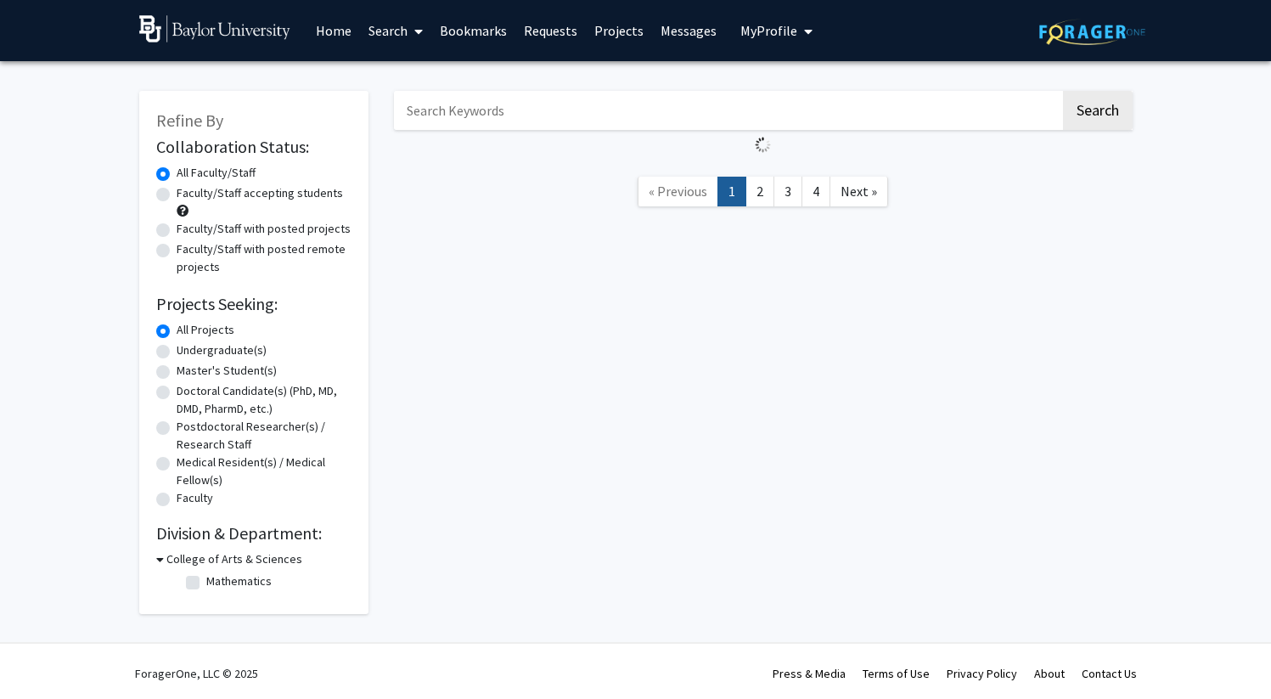
radio input "false"
radio input "true"
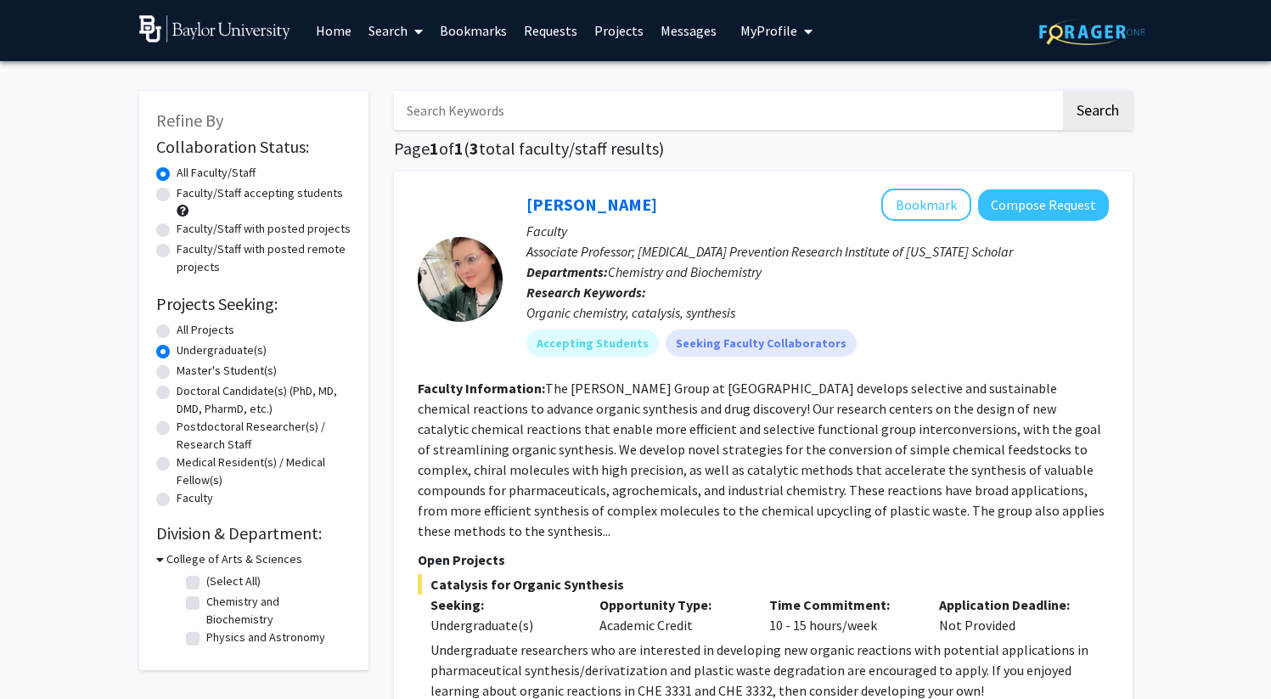
radio input "true"
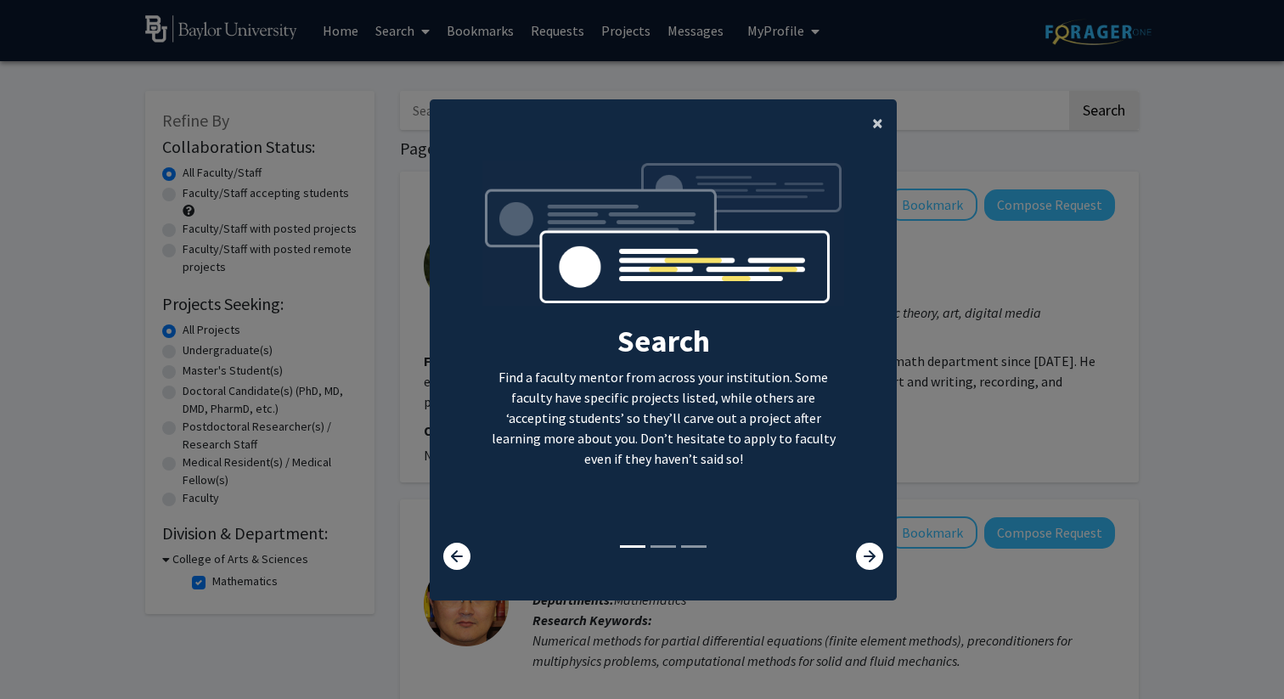
click at [885, 134] on button "×" at bounding box center [877, 123] width 38 height 48
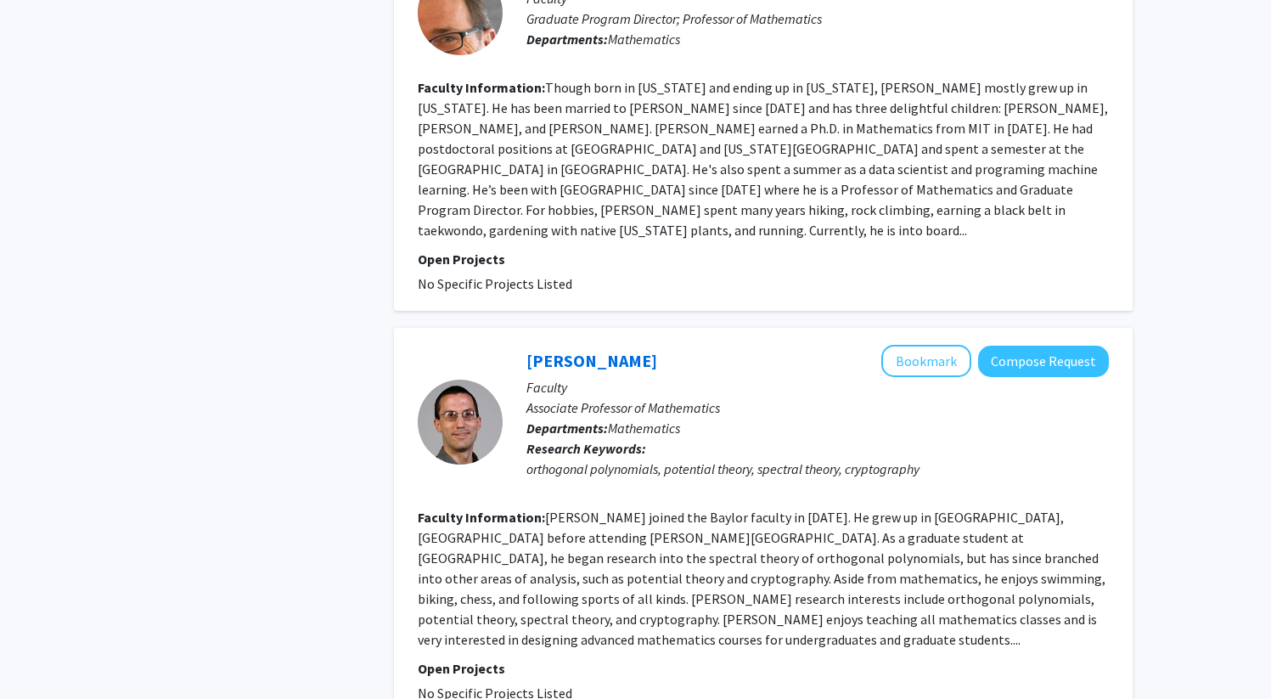
scroll to position [3373, 0]
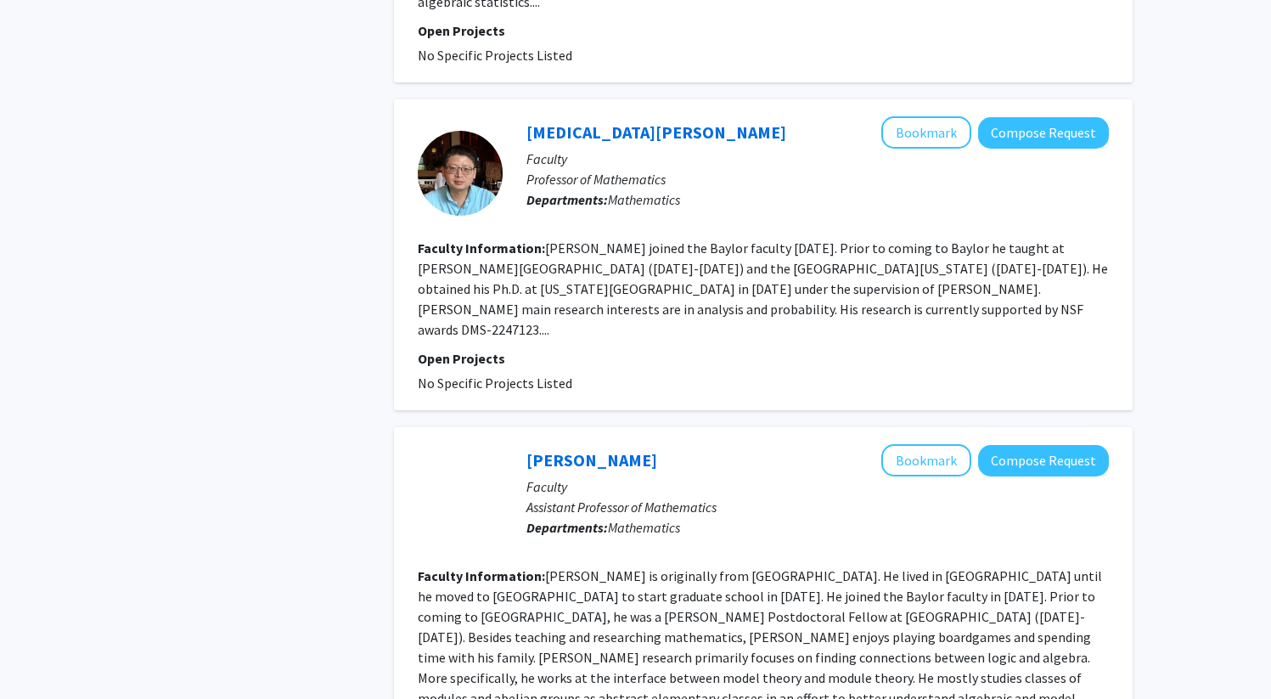
scroll to position [3205, 0]
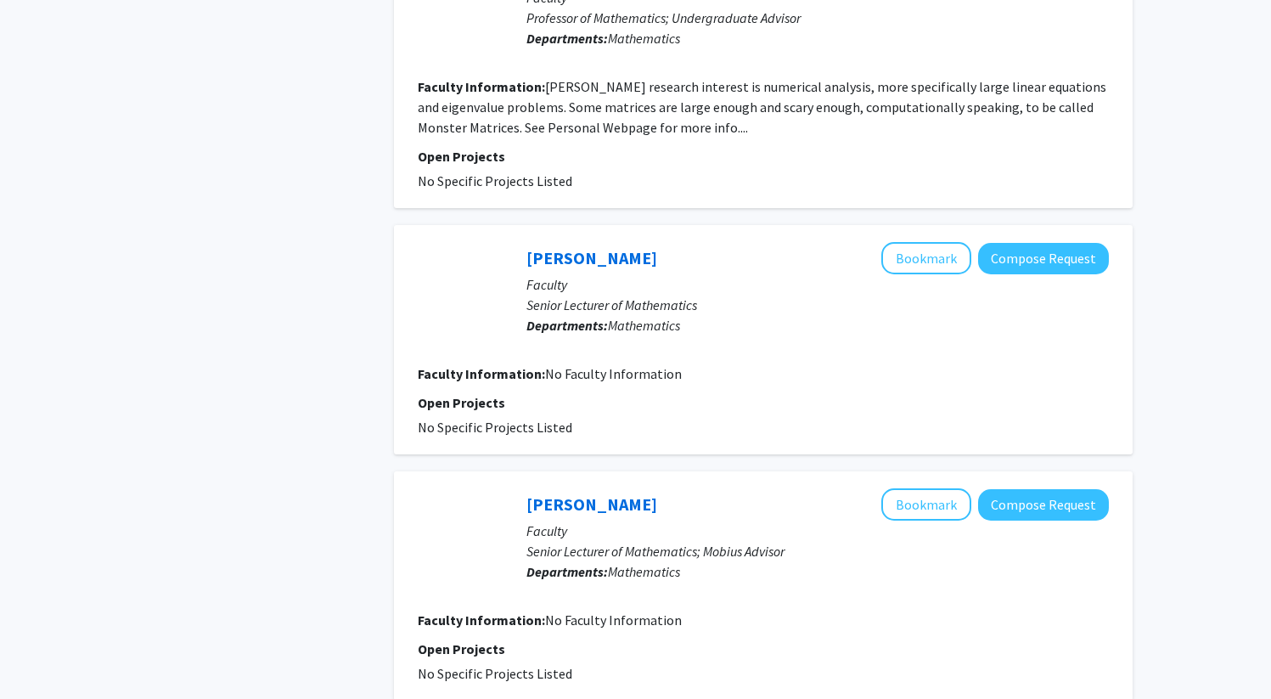
scroll to position [2533, 0]
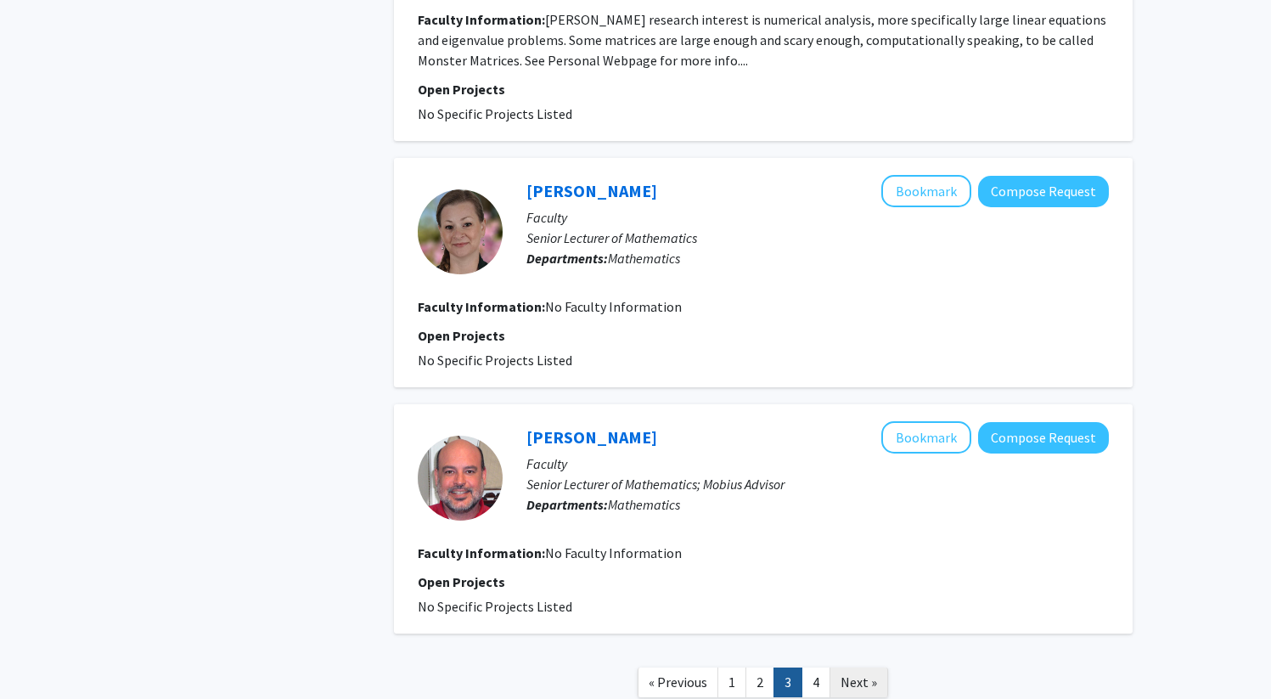
click at [854, 673] on span "Next »" at bounding box center [858, 681] width 37 height 17
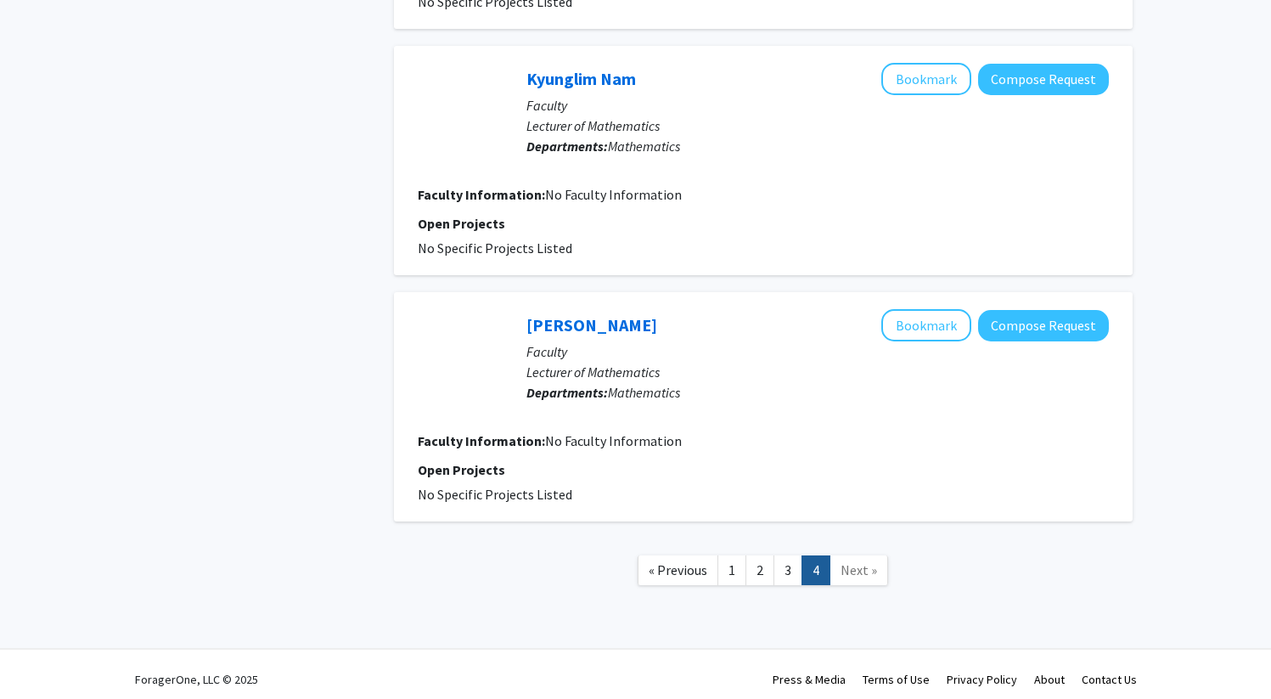
scroll to position [874, 0]
